Goal: Task Accomplishment & Management: Use online tool/utility

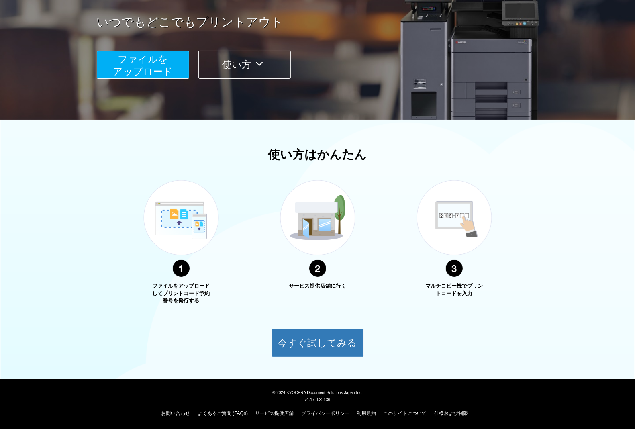
scroll to position [41, 0]
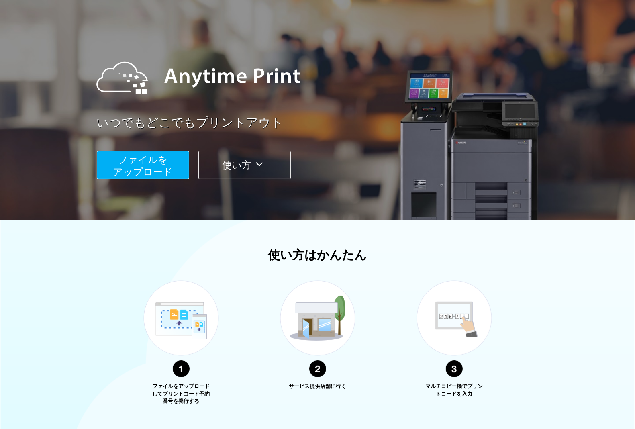
click at [151, 165] on span "ファイルを ​​アップロード" at bounding box center [143, 165] width 60 height 23
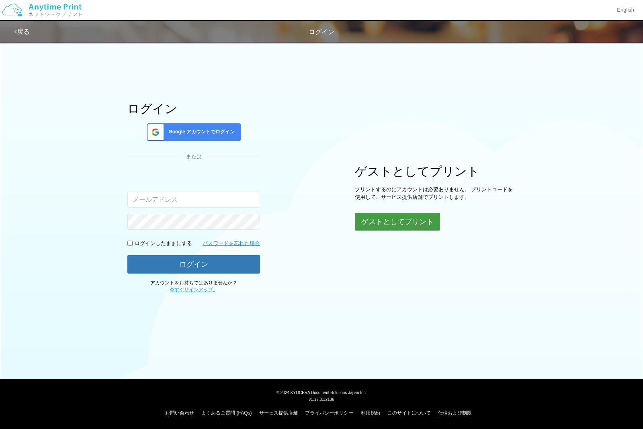
click at [428, 219] on button "ゲストとしてプリント" at bounding box center [397, 222] width 85 height 18
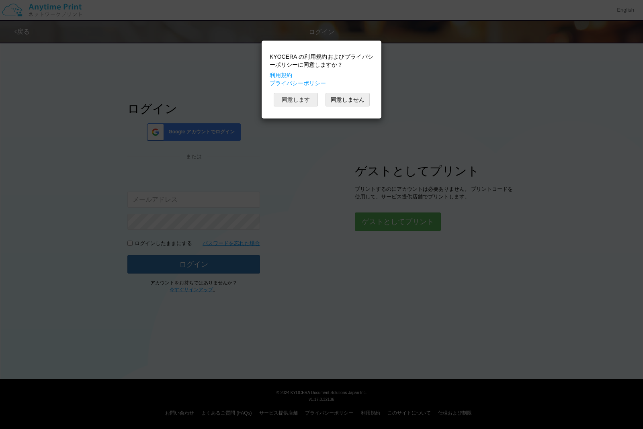
click at [300, 99] on button "同意します" at bounding box center [296, 100] width 44 height 14
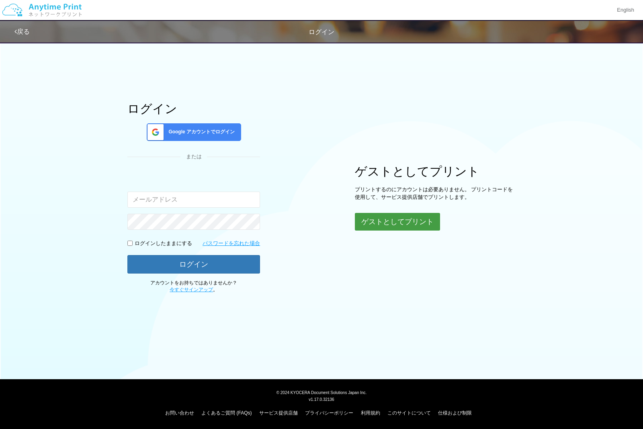
click at [390, 221] on button "ゲストとしてプリント" at bounding box center [397, 222] width 85 height 18
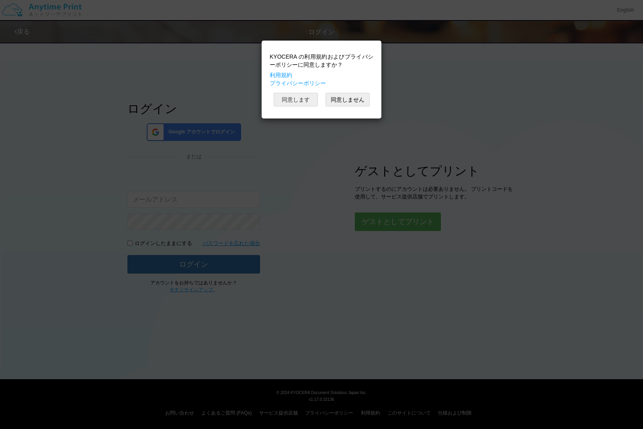
click at [303, 100] on button "同意します" at bounding box center [296, 100] width 44 height 14
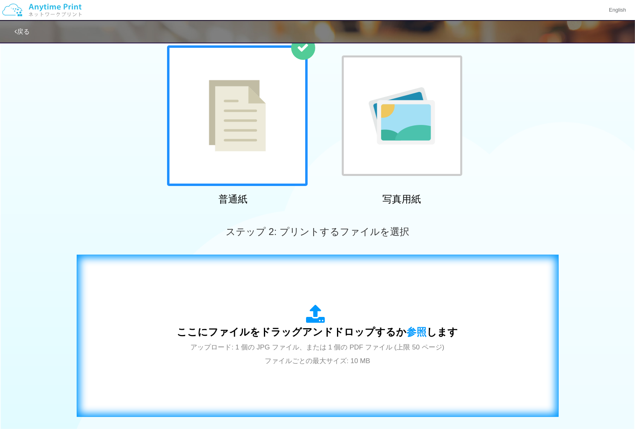
scroll to position [151, 0]
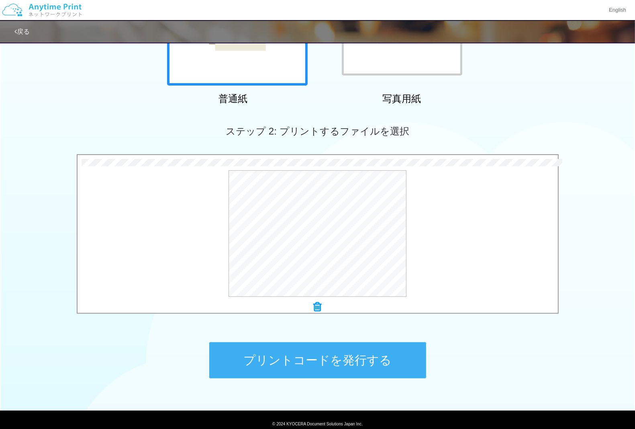
click at [370, 358] on button "プリントコードを発行する" at bounding box center [317, 360] width 217 height 36
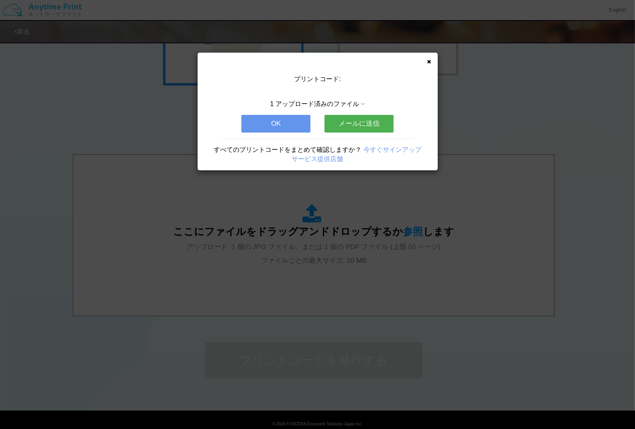
scroll to position [0, 0]
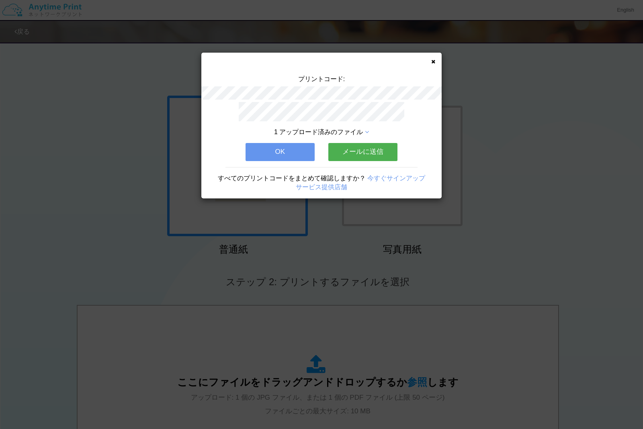
click at [433, 57] on div "プリントコード: 1 アップロード済みのファイル OK メールに送信 すべてのプリントコードをまとめて確認しますか？ 今すぐサインアップ サービス提供店舗" at bounding box center [321, 126] width 240 height 146
click at [432, 60] on icon at bounding box center [433, 61] width 4 height 5
